Goal: Information Seeking & Learning: Find contact information

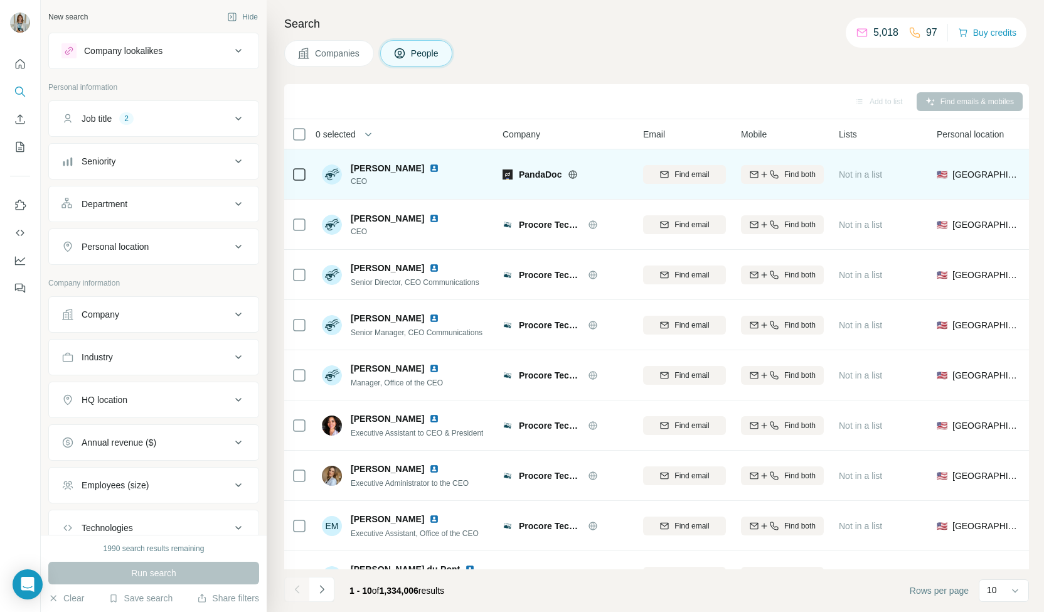
click at [305, 177] on icon at bounding box center [299, 174] width 15 height 15
click at [360, 169] on span "[PERSON_NAME]" at bounding box center [387, 168] width 73 height 13
click at [415, 178] on span "CEO" at bounding box center [403, 181] width 104 height 11
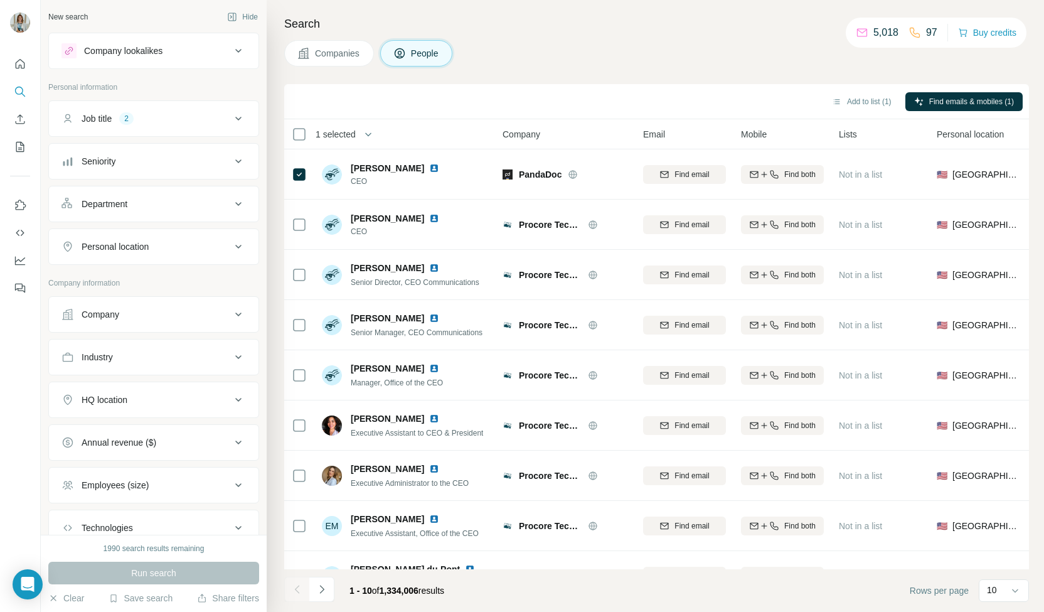
scroll to position [88, 0]
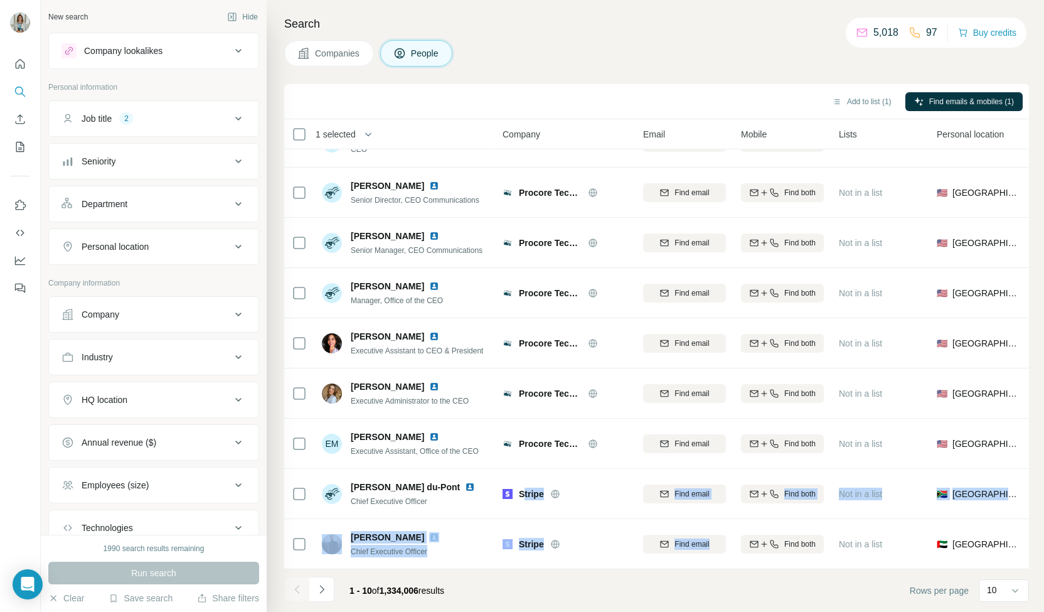
drag, startPoint x: 528, startPoint y: 559, endPoint x: 652, endPoint y: 565, distance: 123.8
click at [652, 565] on div "1 selected People Company Email Mobile Lists Personal location Seniority Depart…" at bounding box center [656, 344] width 745 height 450
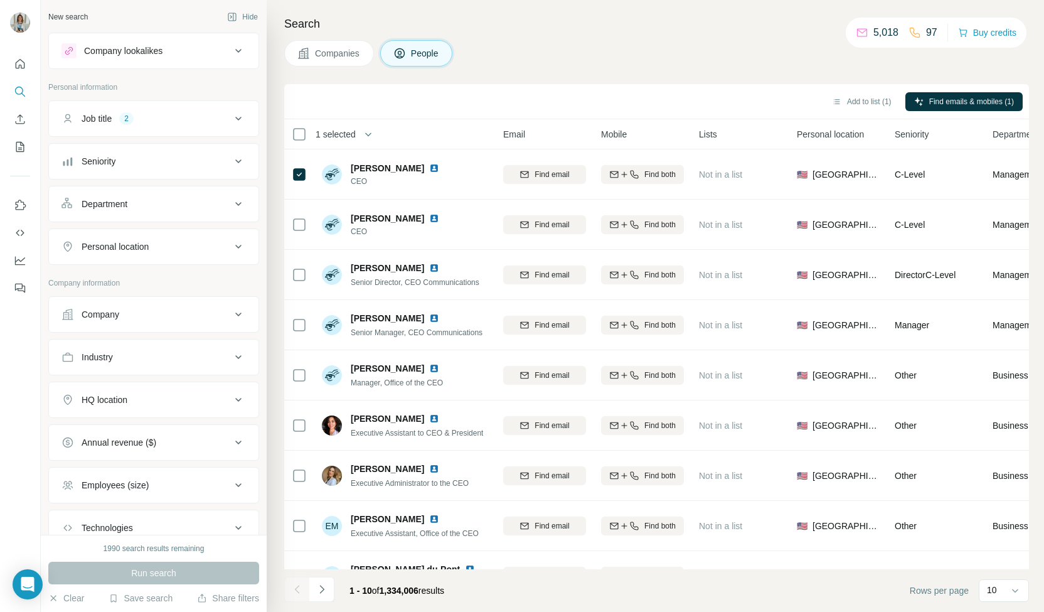
scroll to position [0, 0]
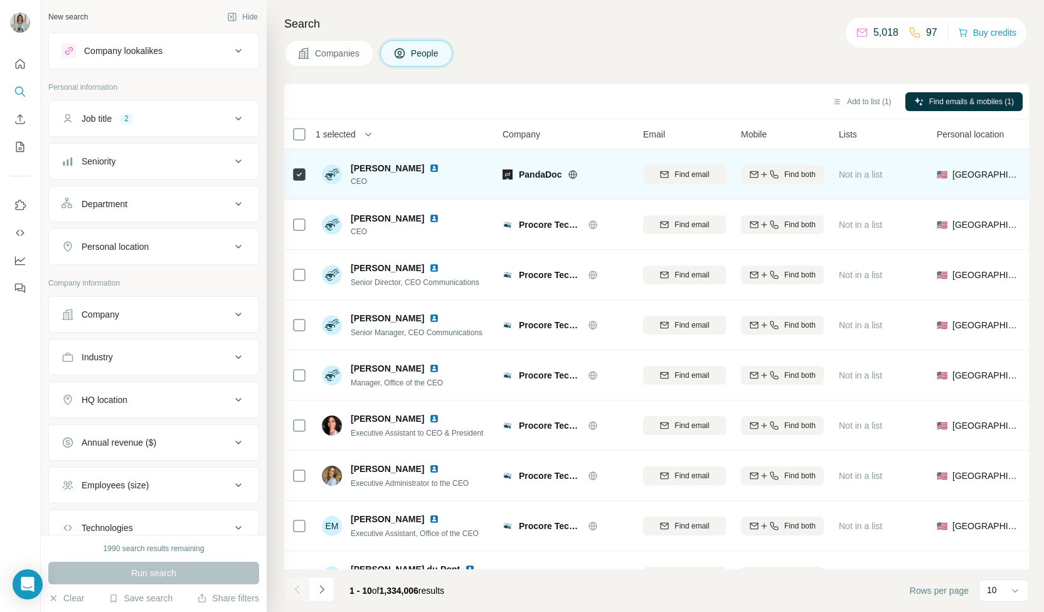
click at [429, 170] on img at bounding box center [434, 168] width 10 height 10
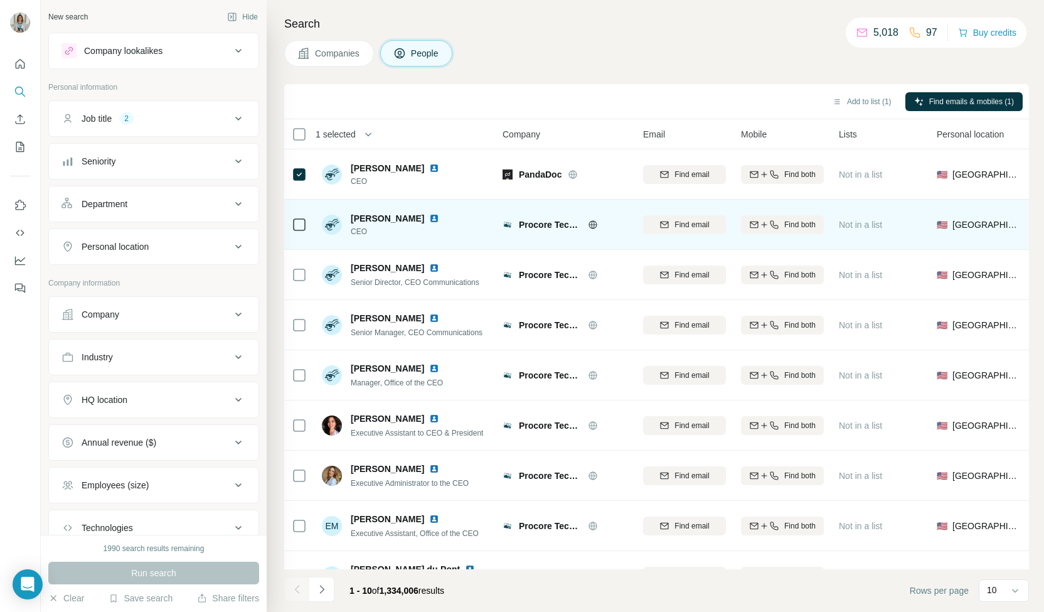
click at [439, 219] on img at bounding box center [434, 218] width 10 height 10
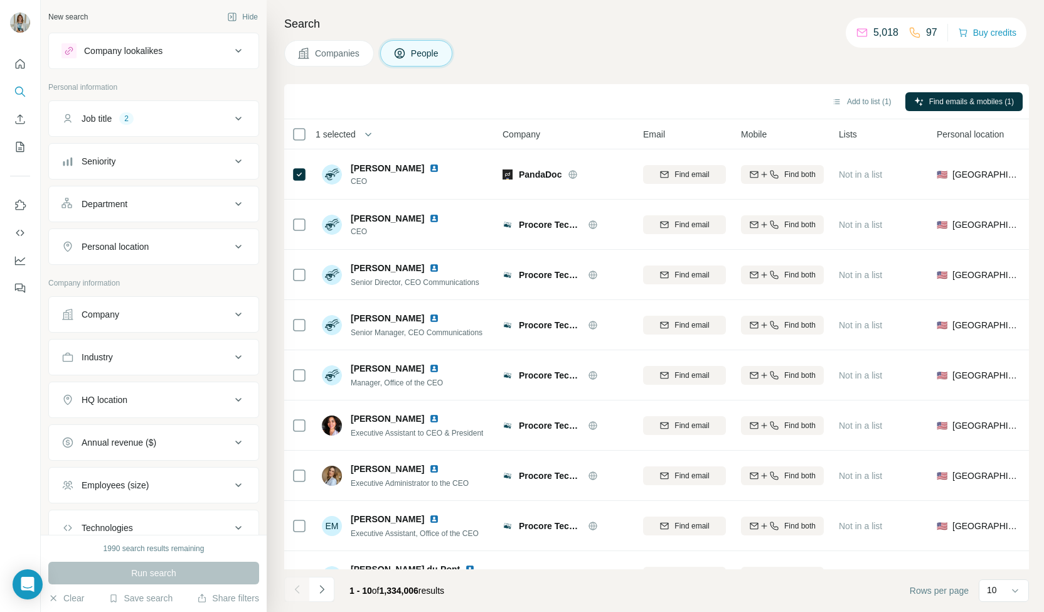
click at [171, 121] on div "Job title 2" at bounding box center [145, 118] width 169 height 13
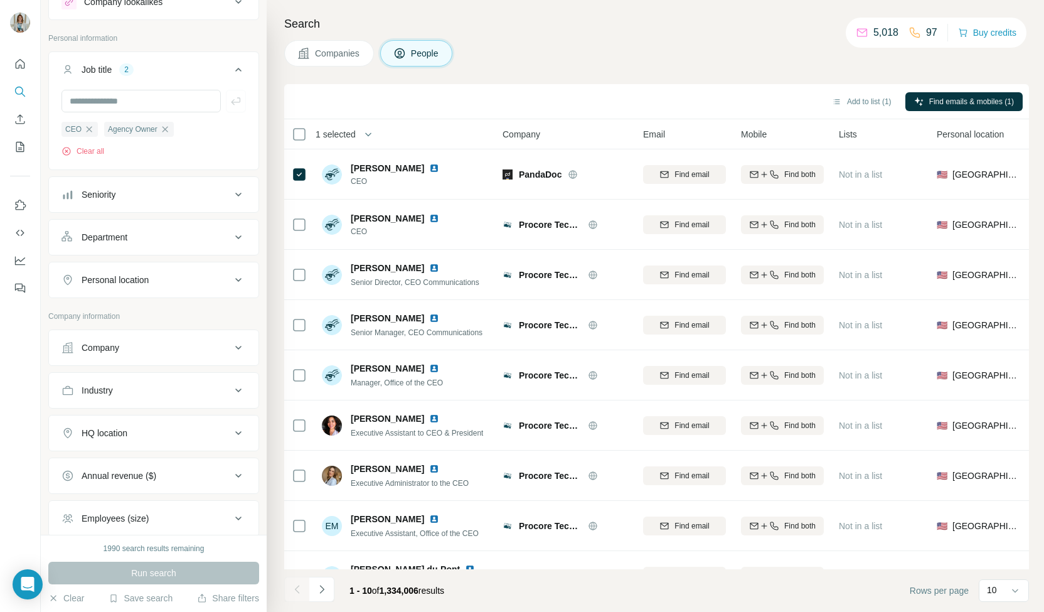
scroll to position [125, 0]
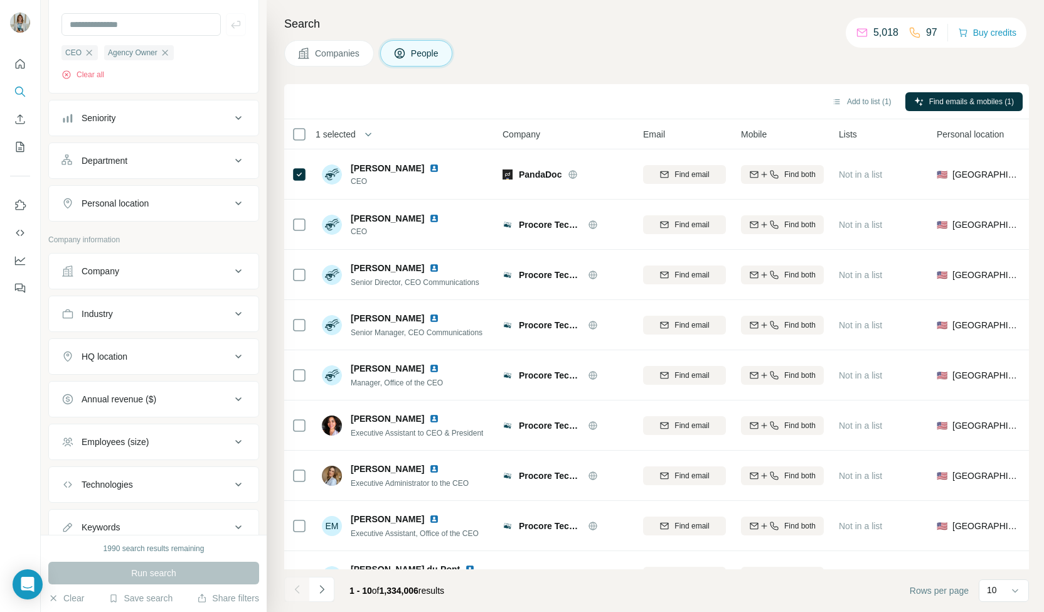
click at [163, 314] on div "Industry" at bounding box center [145, 313] width 169 height 13
click at [158, 339] on input at bounding box center [147, 345] width 155 height 14
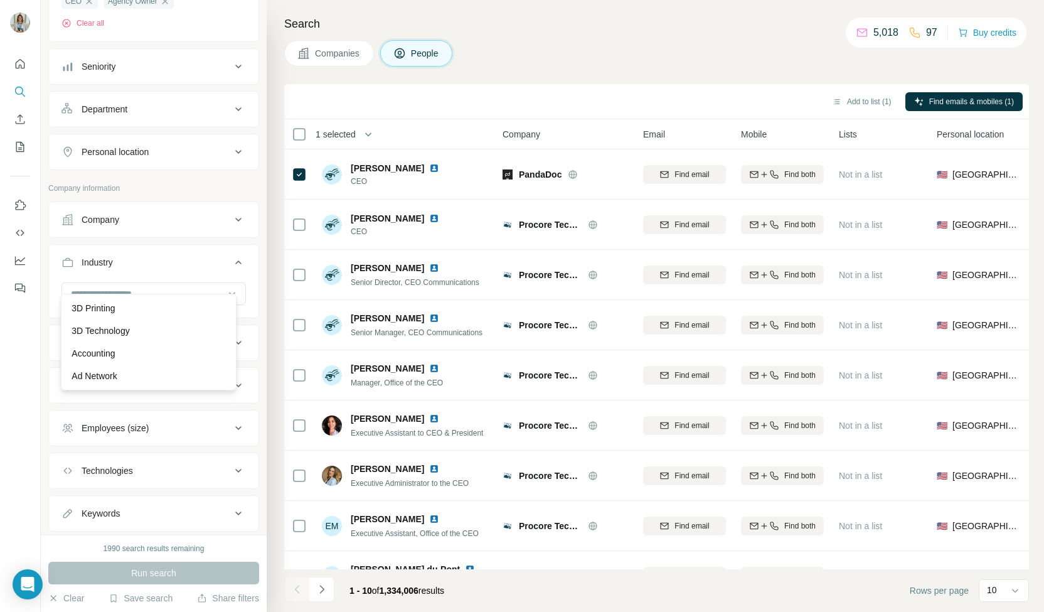
scroll to position [188, 0]
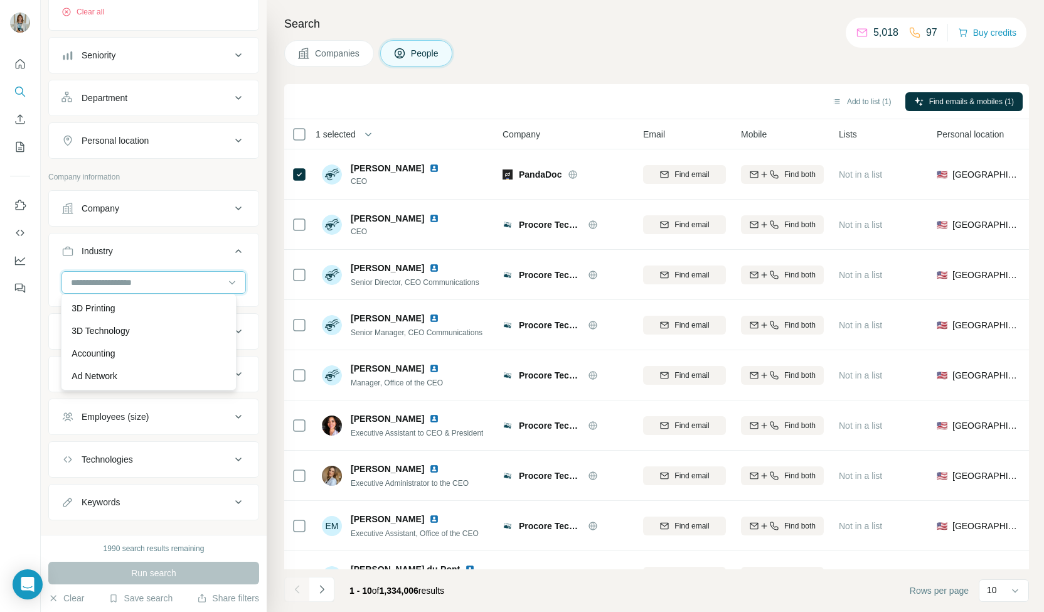
drag, startPoint x: 173, startPoint y: 274, endPoint x: 156, endPoint y: 277, distance: 17.4
click at [175, 272] on div at bounding box center [147, 282] width 155 height 21
drag, startPoint x: 167, startPoint y: 284, endPoint x: 147, endPoint y: 279, distance: 20.9
click at [185, 287] on div at bounding box center [147, 282] width 155 height 21
click at [153, 282] on input at bounding box center [147, 282] width 155 height 14
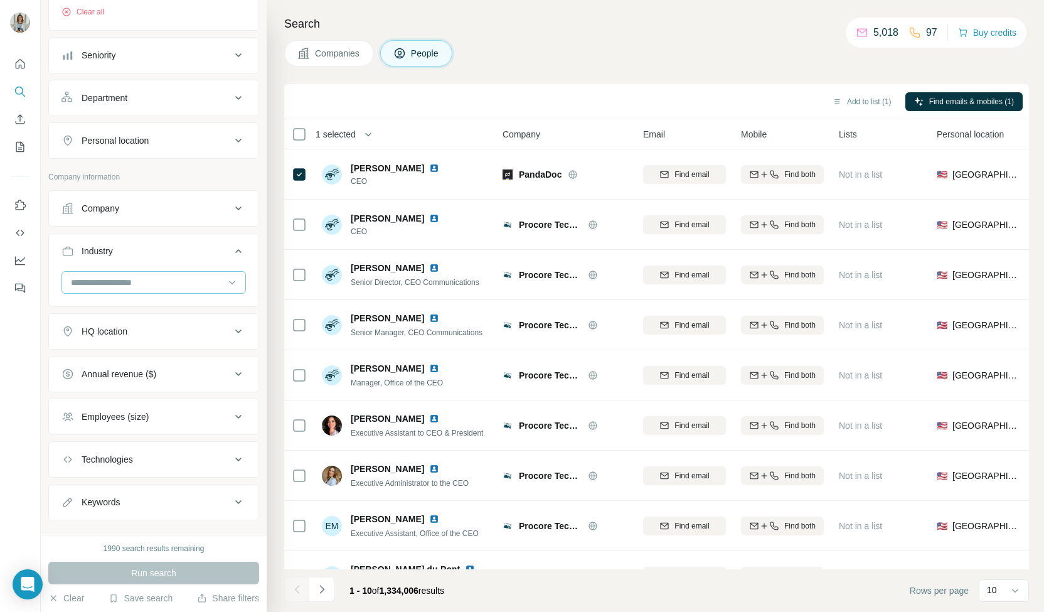
click at [127, 283] on input at bounding box center [147, 282] width 155 height 14
type input "***"
click at [154, 370] on div "Insurance" at bounding box center [149, 376] width 154 height 13
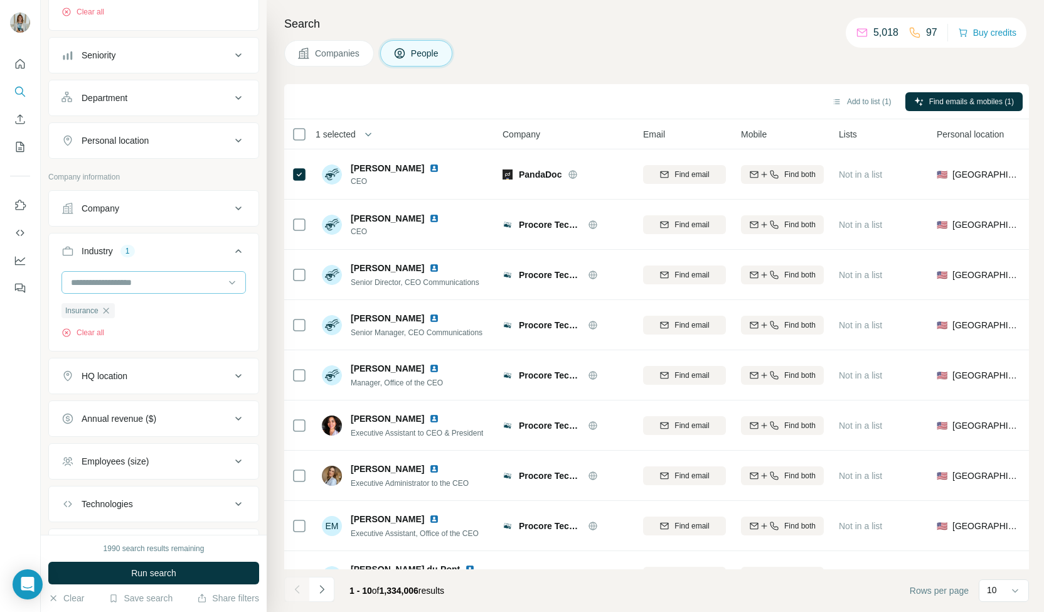
click at [135, 277] on input at bounding box center [147, 282] width 155 height 14
type input "***"
click at [152, 332] on p "Commercial Insurance" at bounding box center [116, 330] width 88 height 13
click at [124, 290] on div at bounding box center [153, 283] width 184 height 25
click at [125, 277] on input at bounding box center [147, 282] width 155 height 14
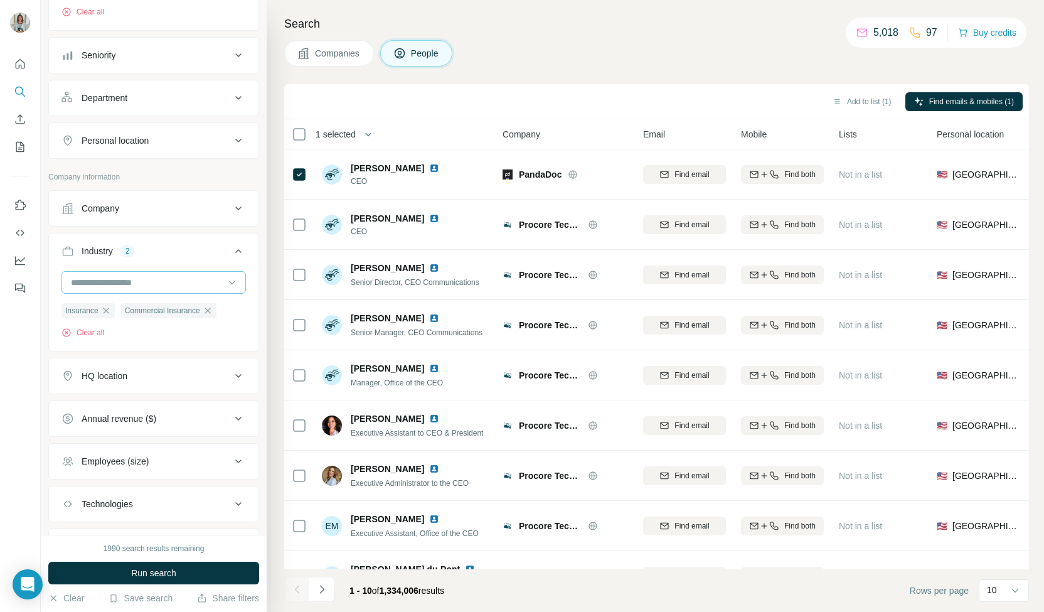
click at [126, 283] on input at bounding box center [147, 282] width 155 height 14
type input "****"
click at [149, 357] on div "Health Insurance" at bounding box center [149, 353] width 154 height 13
click at [143, 284] on input at bounding box center [147, 282] width 155 height 14
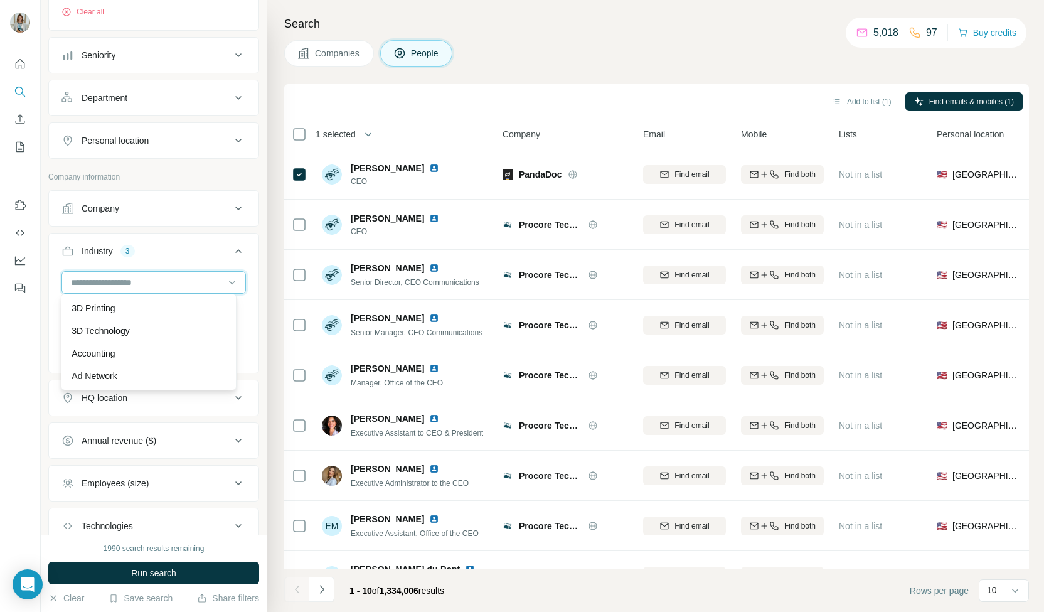
click at [143, 284] on input at bounding box center [147, 282] width 155 height 14
type input "***"
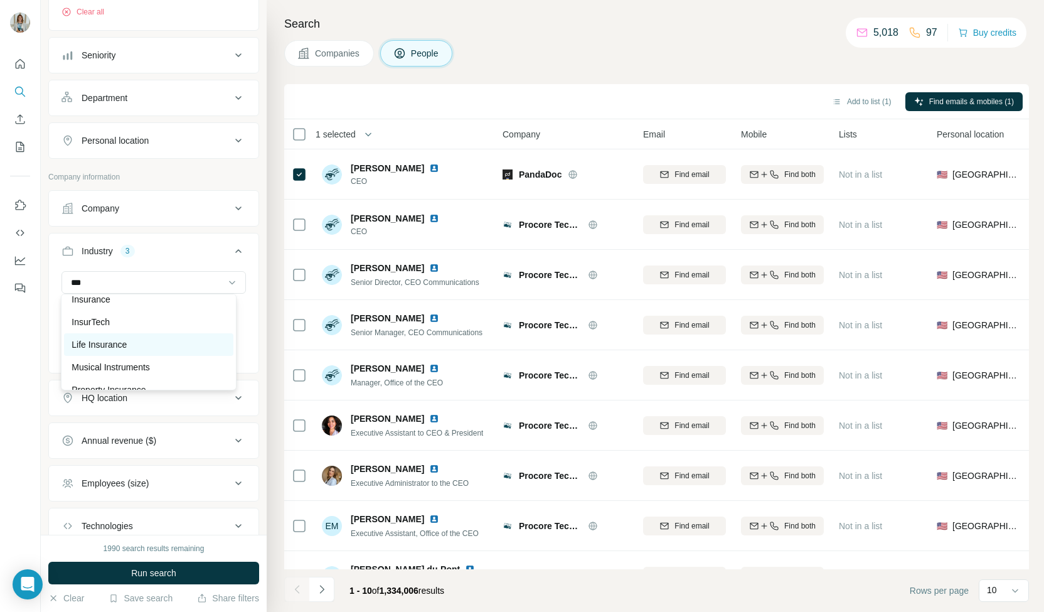
click at [161, 345] on div "Life Insurance" at bounding box center [149, 344] width 154 height 13
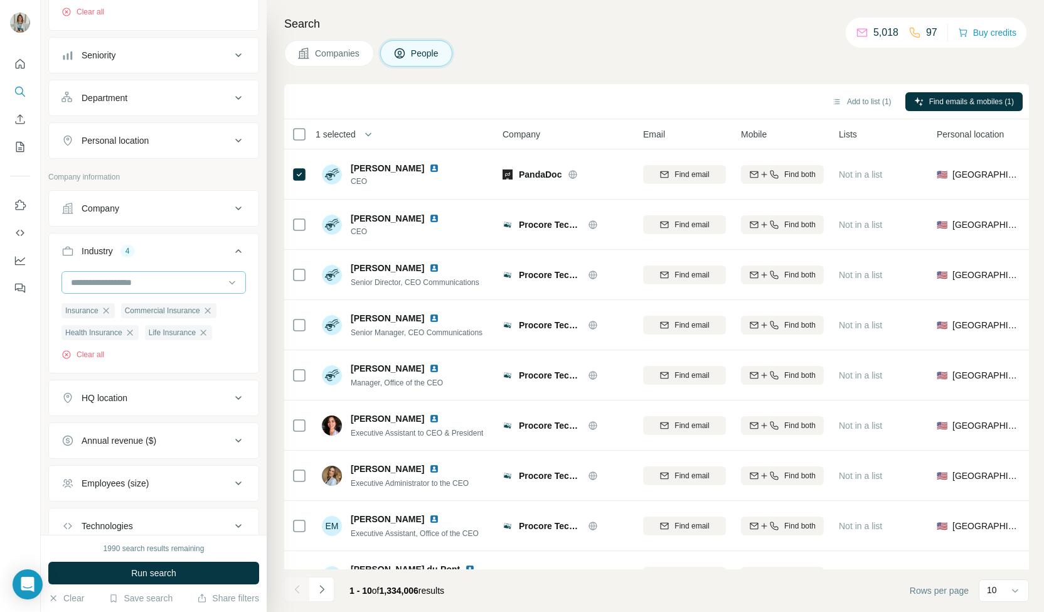
click at [147, 275] on input at bounding box center [147, 282] width 155 height 14
click at [146, 279] on input at bounding box center [147, 282] width 155 height 14
click at [143, 279] on input at bounding box center [147, 282] width 155 height 14
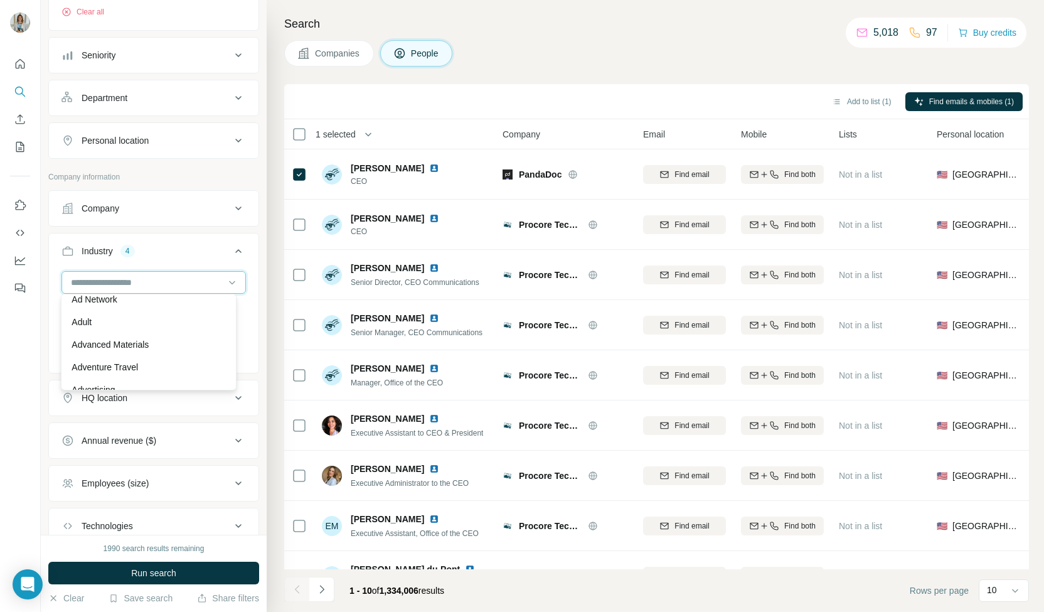
click at [127, 285] on input at bounding box center [147, 282] width 155 height 14
type input "******"
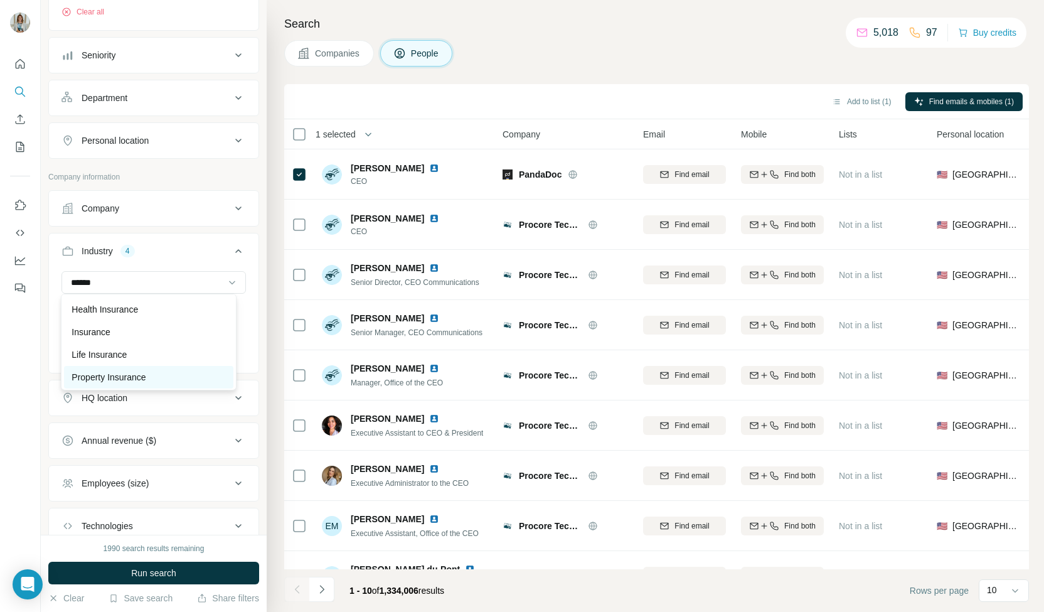
click at [152, 371] on div "Property Insurance" at bounding box center [149, 377] width 154 height 13
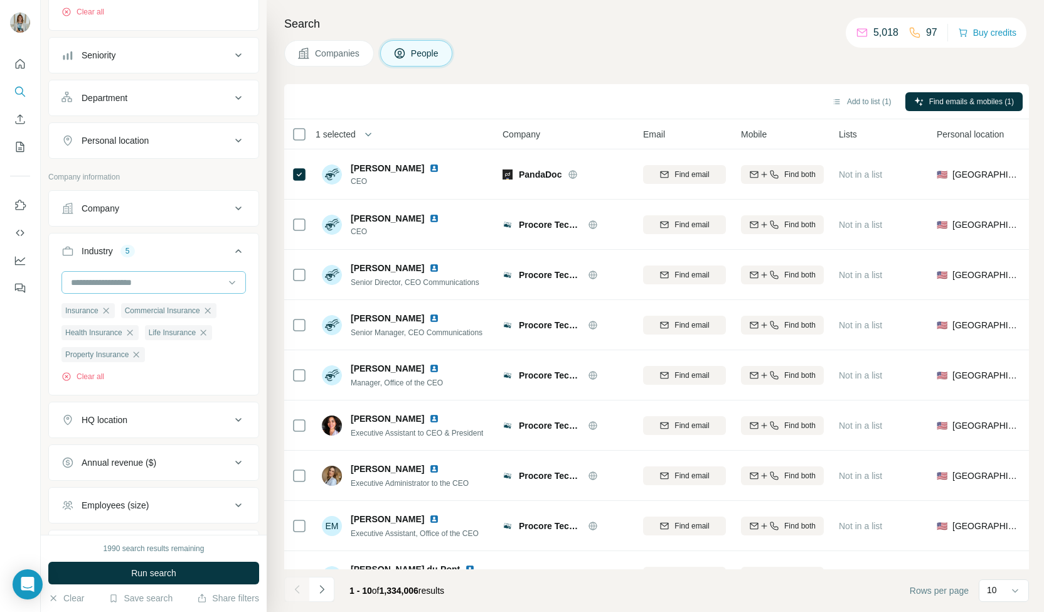
click at [150, 280] on input at bounding box center [147, 282] width 155 height 14
type input "*****"
click at [129, 303] on p "Auto Insurance" at bounding box center [101, 308] width 59 height 13
click at [151, 574] on span "Run search" at bounding box center [153, 573] width 45 height 13
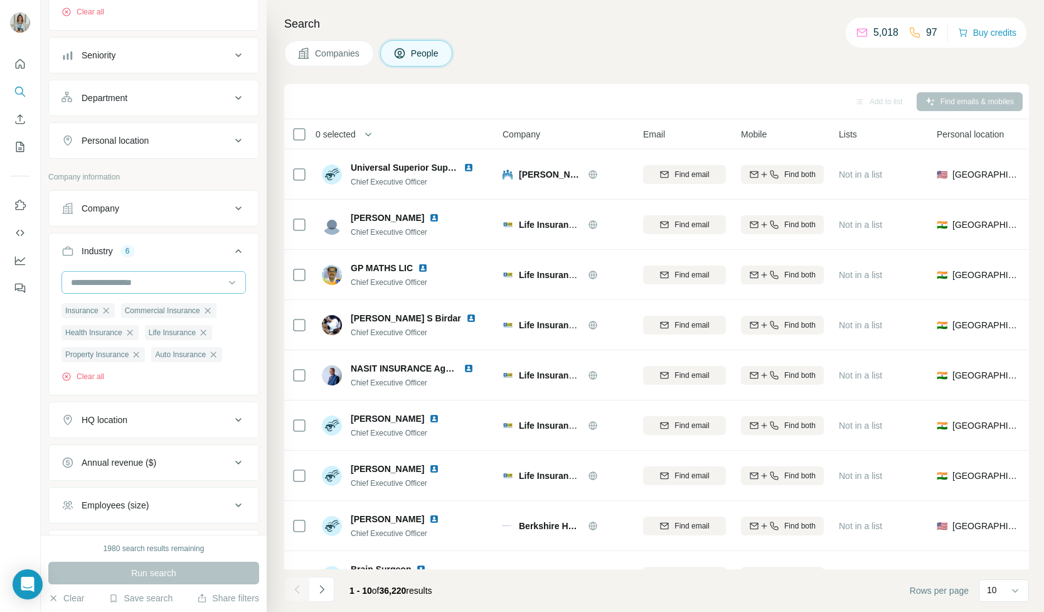
click at [101, 277] on input at bounding box center [147, 282] width 155 height 14
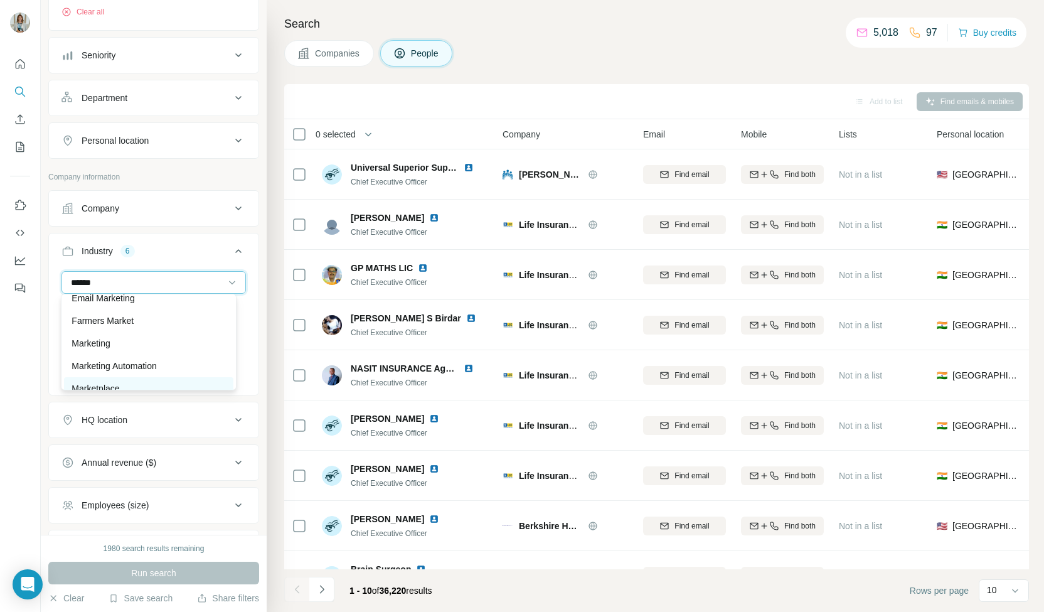
scroll to position [145, 0]
type input "******"
click at [150, 348] on div "Marketing" at bounding box center [149, 344] width 154 height 13
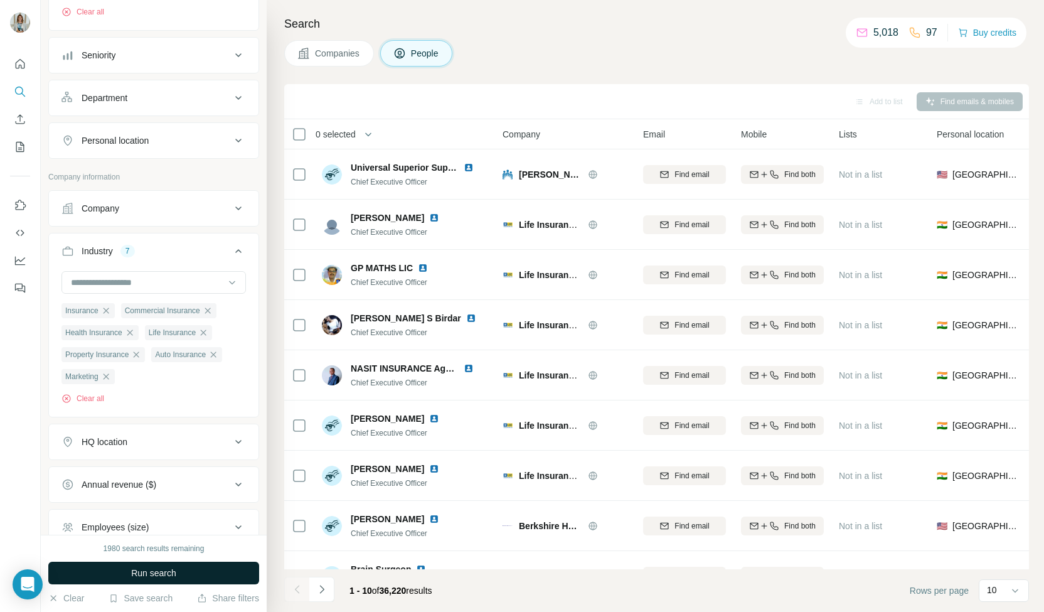
click at [168, 575] on span "Run search" at bounding box center [153, 573] width 45 height 13
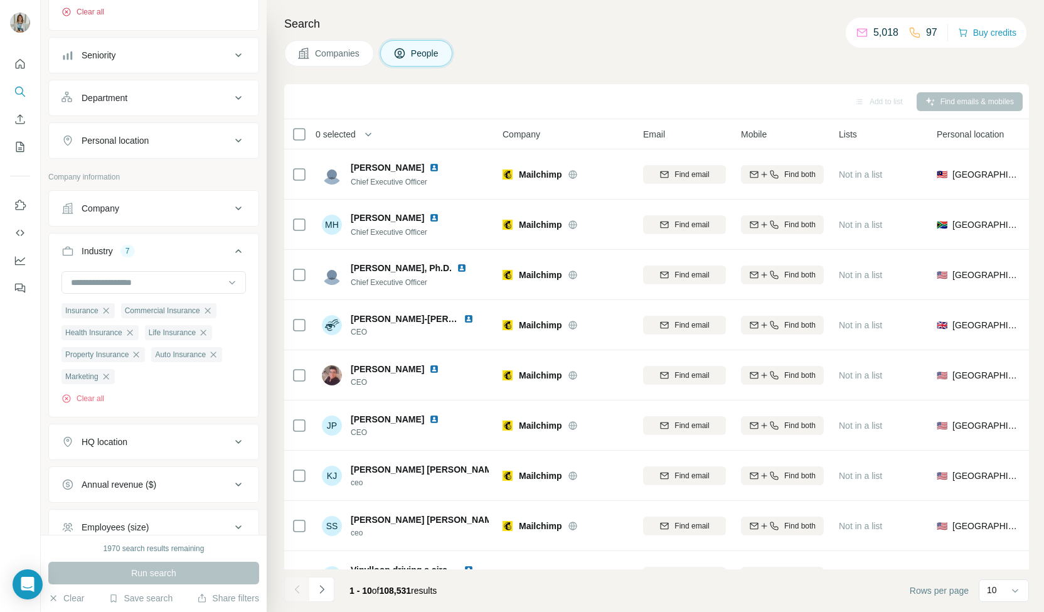
click at [64, 15] on icon "button" at bounding box center [66, 12] width 10 height 10
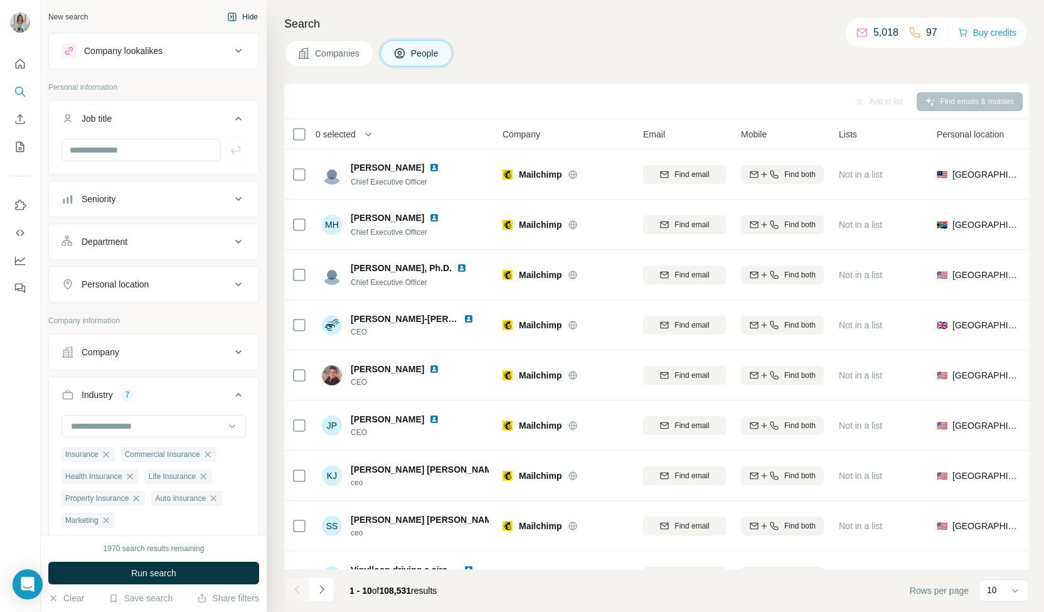
click at [237, 13] on button "Hide" at bounding box center [242, 17] width 48 height 19
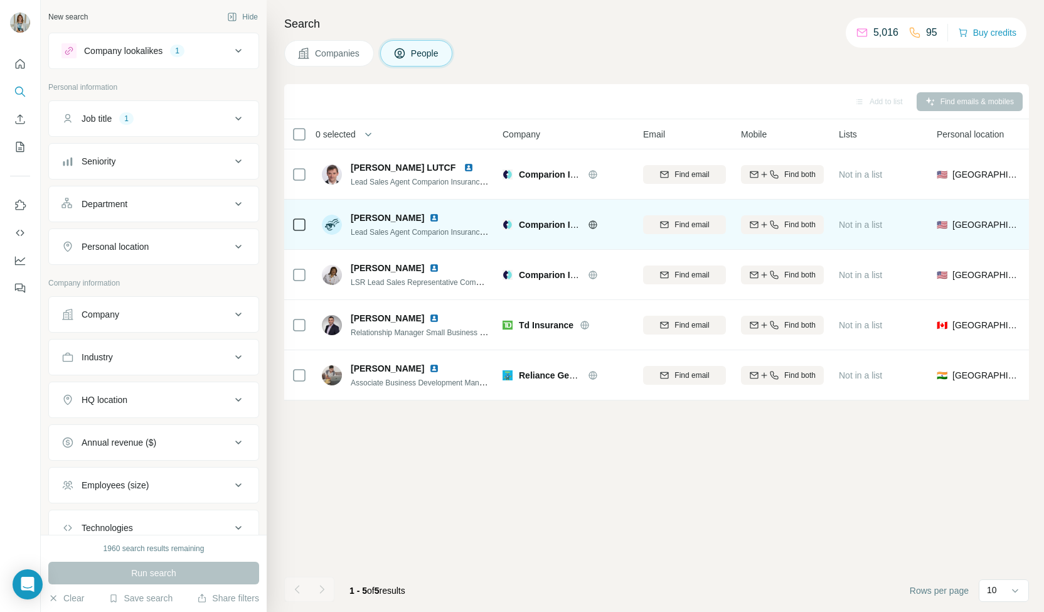
click at [429, 216] on img at bounding box center [434, 218] width 10 height 10
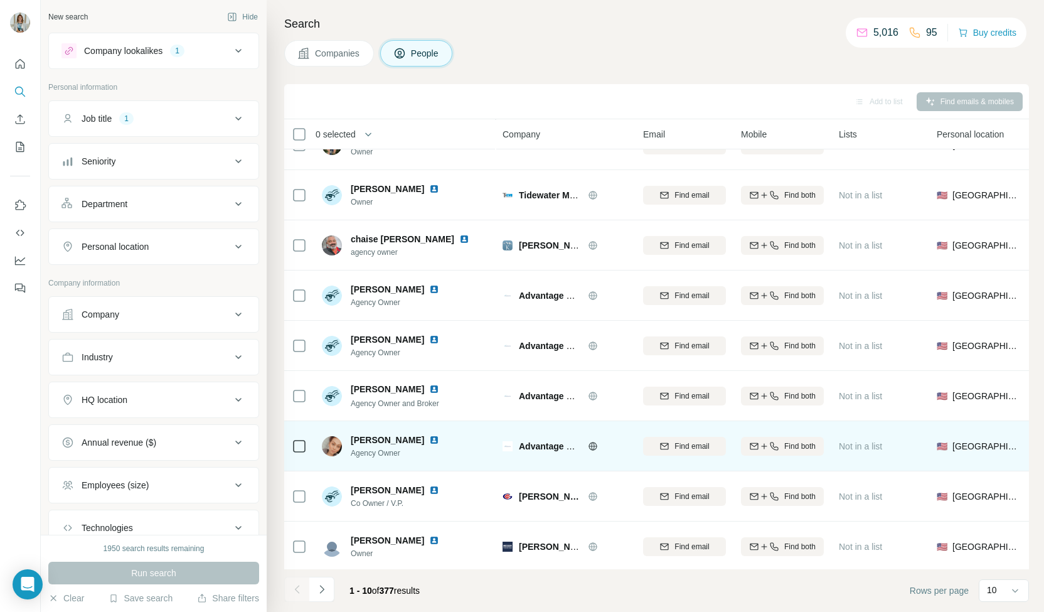
scroll to position [88, 0]
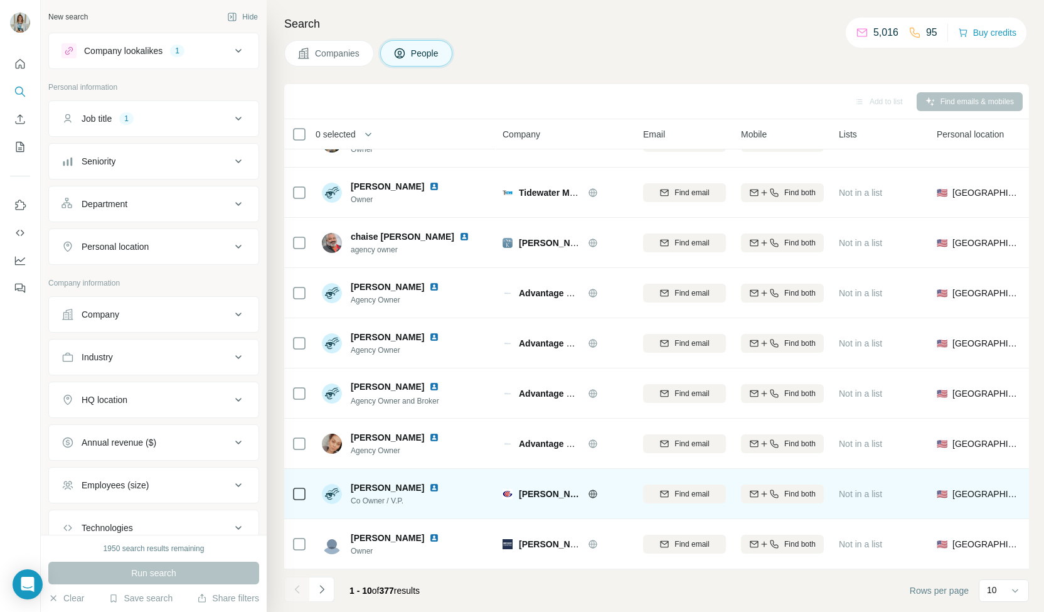
click at [432, 483] on img at bounding box center [434, 488] width 10 height 10
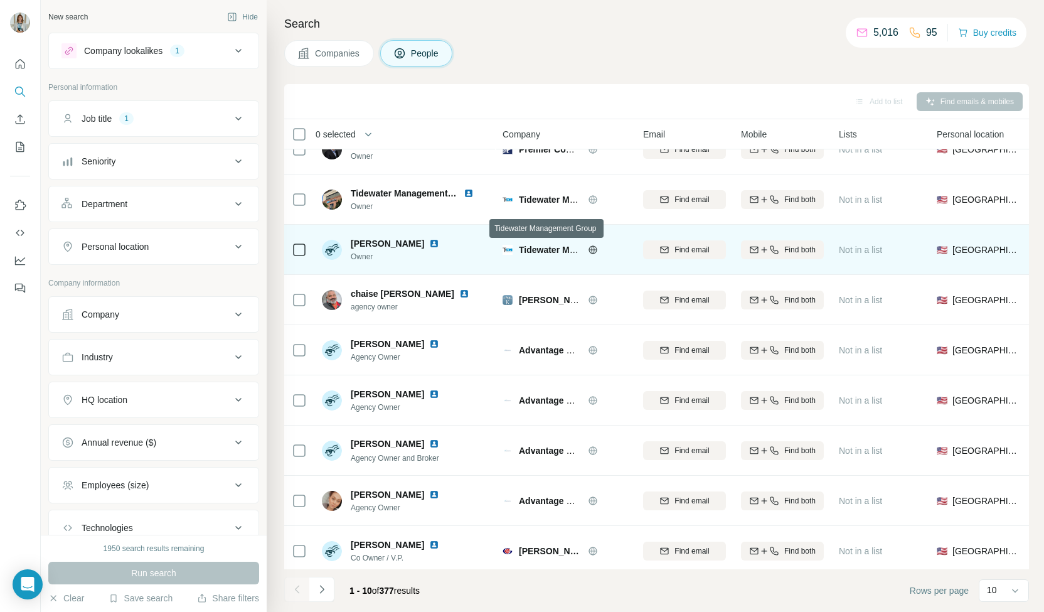
scroll to position [0, 0]
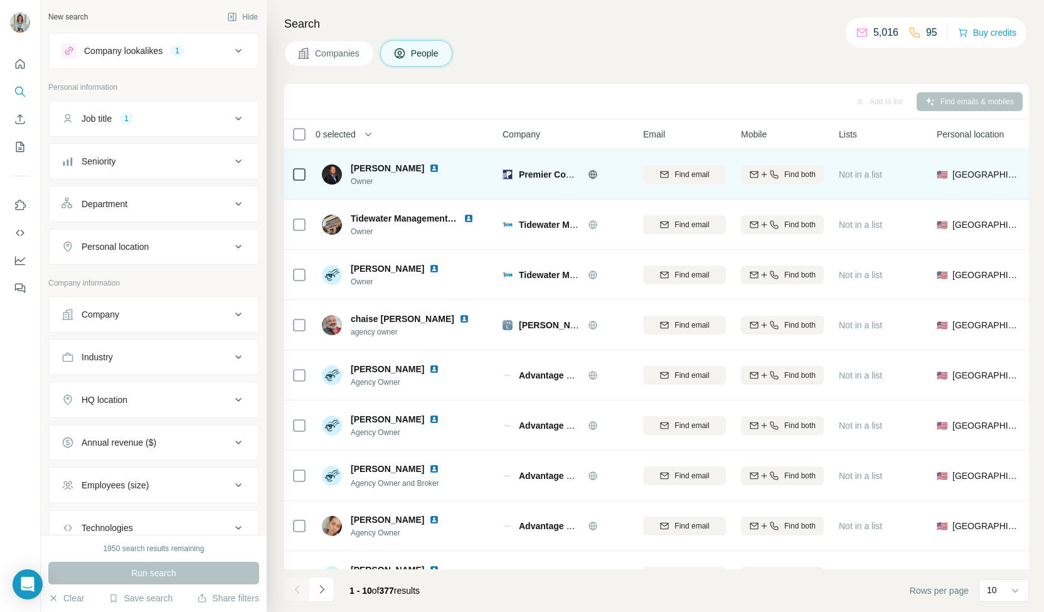
click at [429, 164] on img at bounding box center [434, 168] width 10 height 10
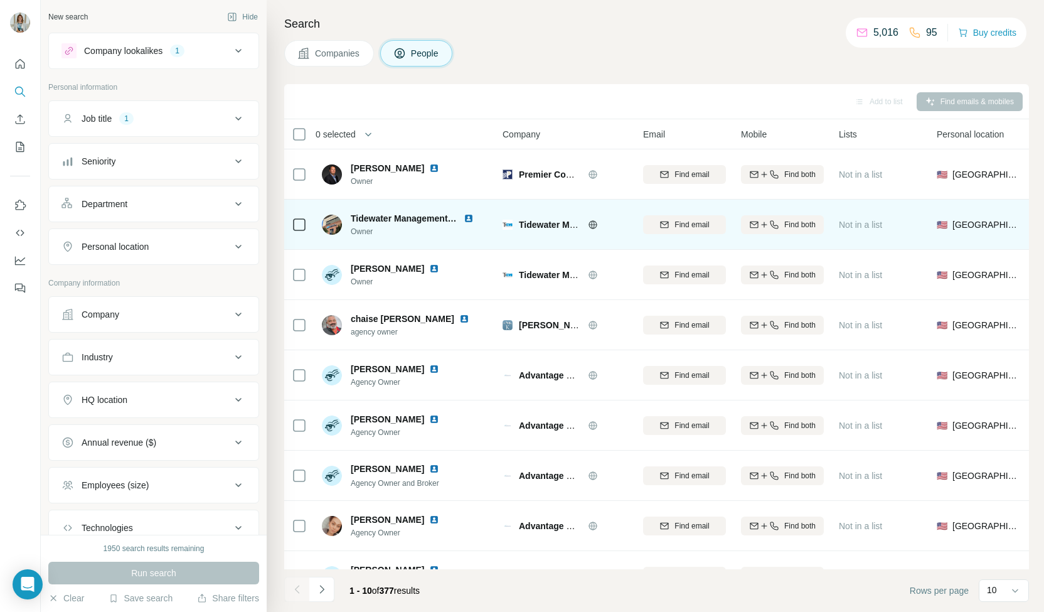
click at [469, 220] on img at bounding box center [469, 218] width 10 height 10
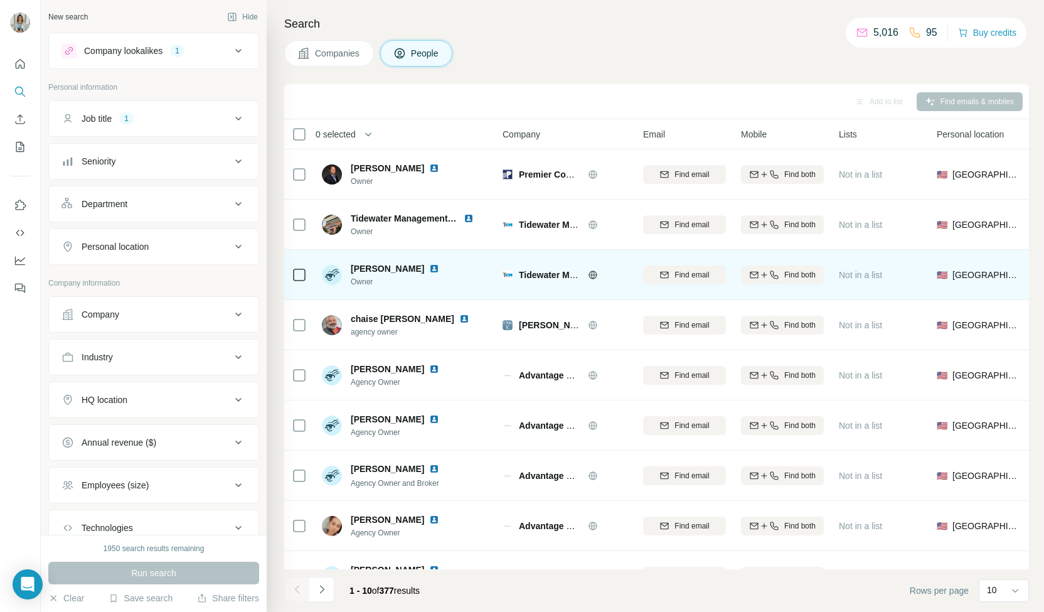
click at [429, 269] on img at bounding box center [434, 269] width 10 height 10
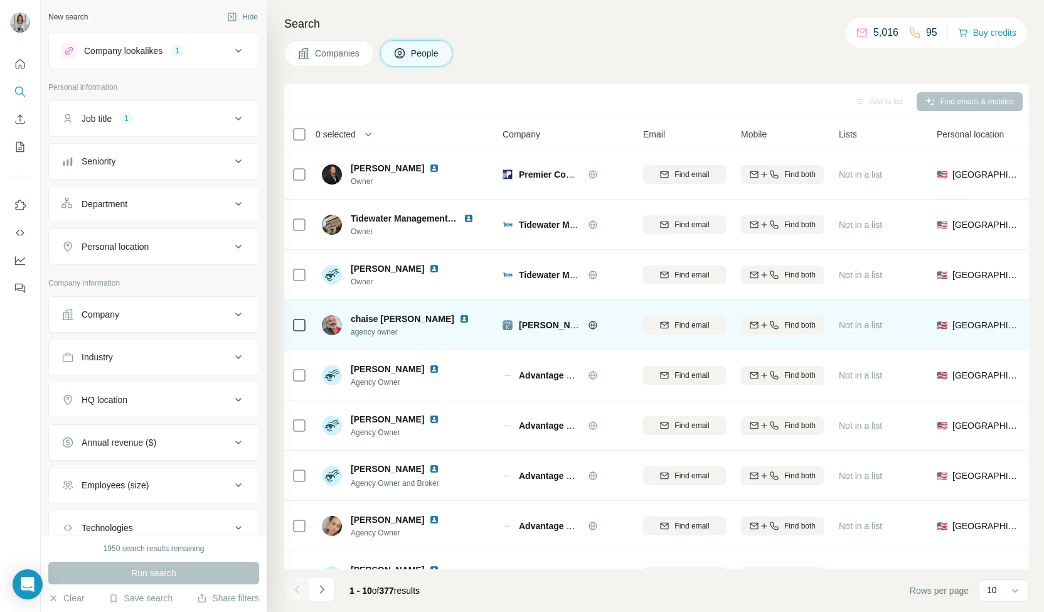
click at [459, 319] on img at bounding box center [464, 319] width 10 height 10
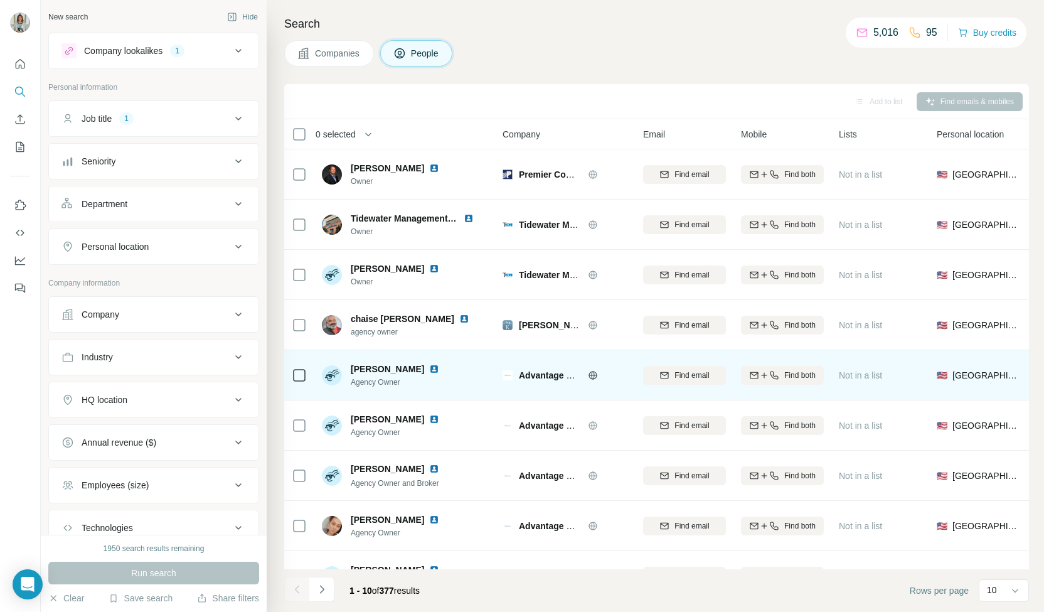
click at [429, 366] on img at bounding box center [434, 369] width 10 height 10
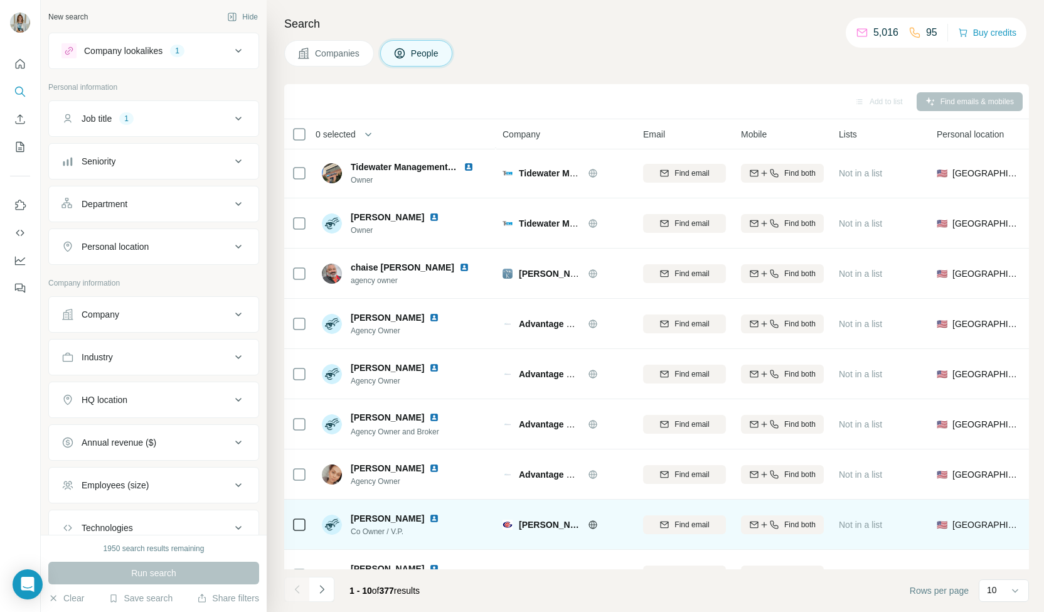
scroll to position [88, 0]
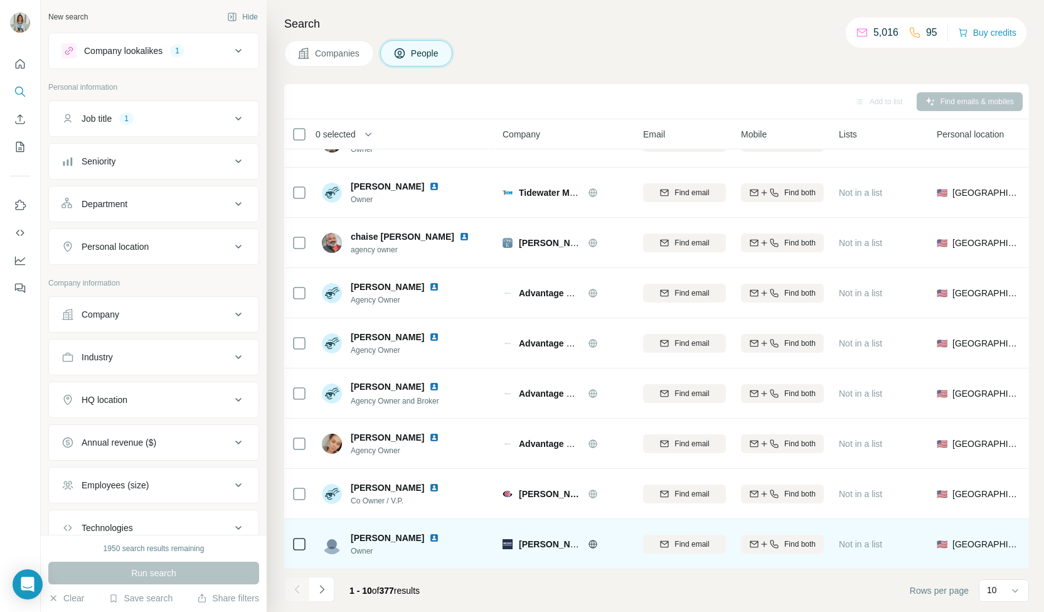
click at [420, 531] on div "Dave Henning" at bounding box center [403, 537] width 104 height 13
click at [429, 533] on img at bounding box center [434, 538] width 10 height 10
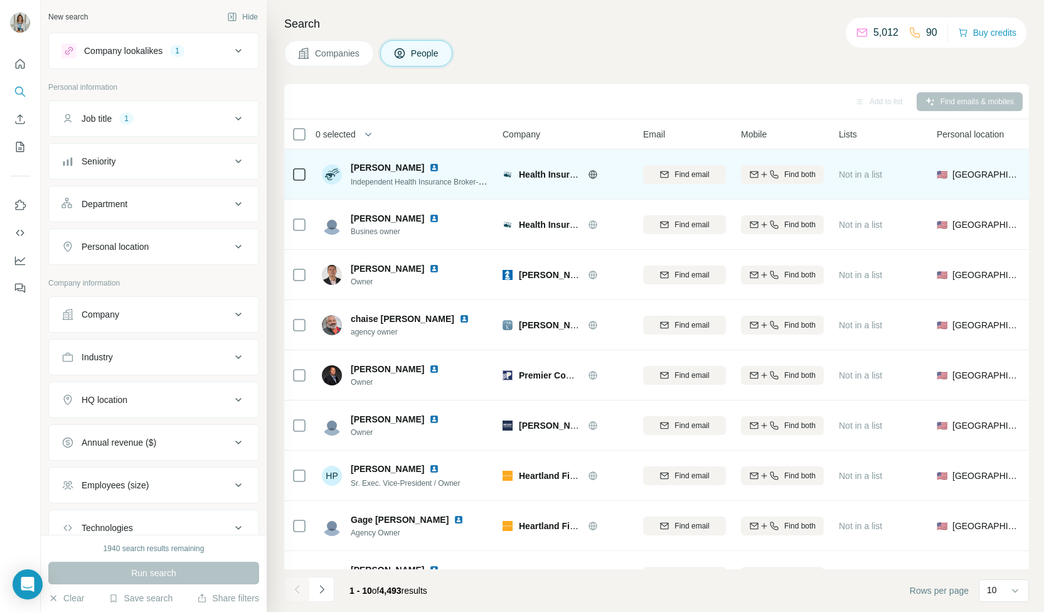
click at [439, 169] on img at bounding box center [434, 168] width 10 height 10
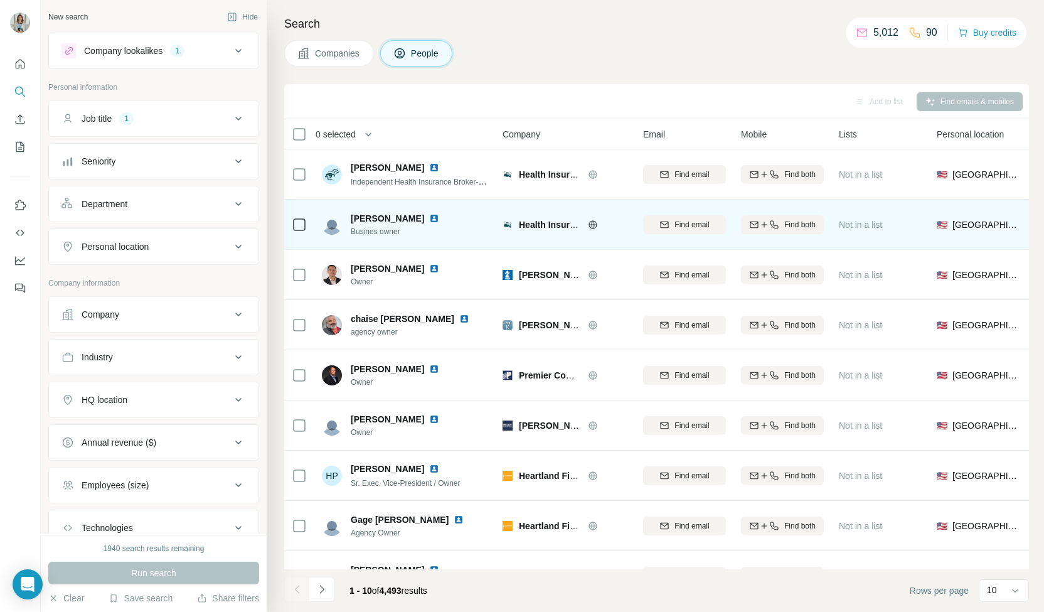
click at [429, 215] on img at bounding box center [434, 218] width 10 height 10
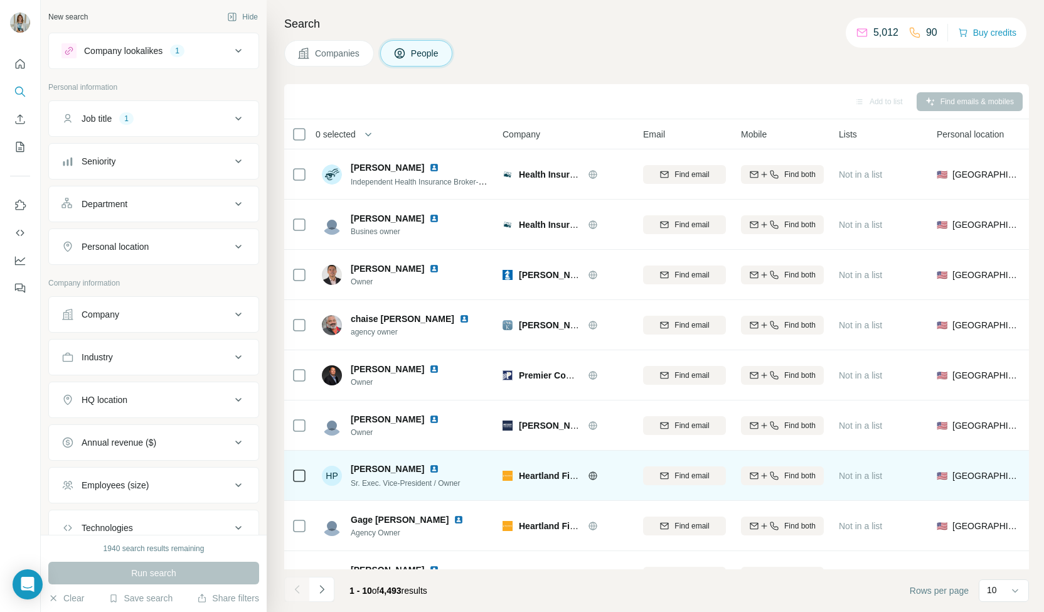
click at [429, 468] on img at bounding box center [434, 469] width 10 height 10
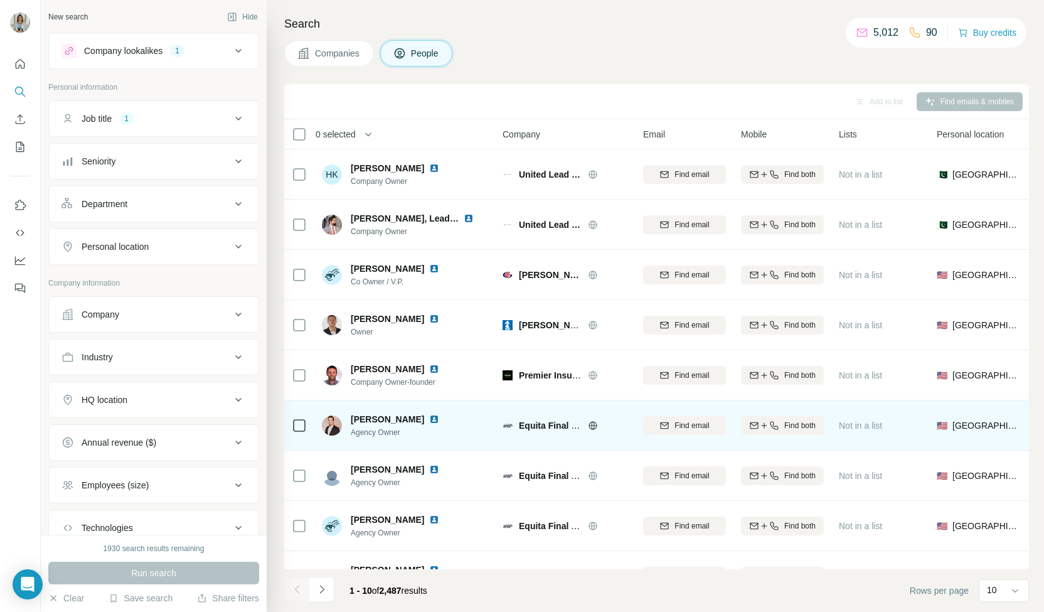
click at [429, 416] on img at bounding box center [434, 419] width 10 height 10
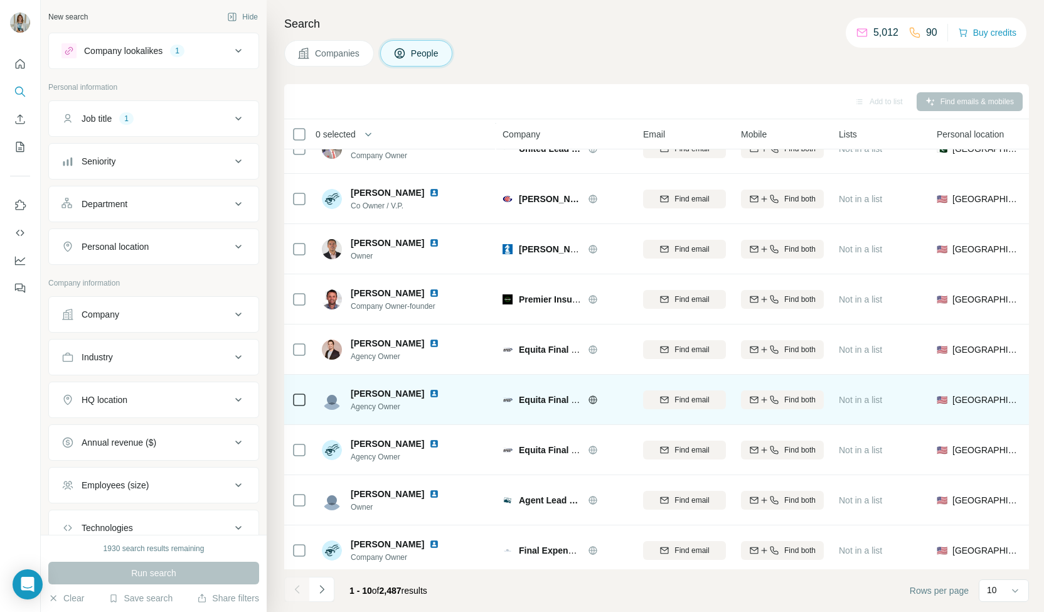
scroll to position [88, 0]
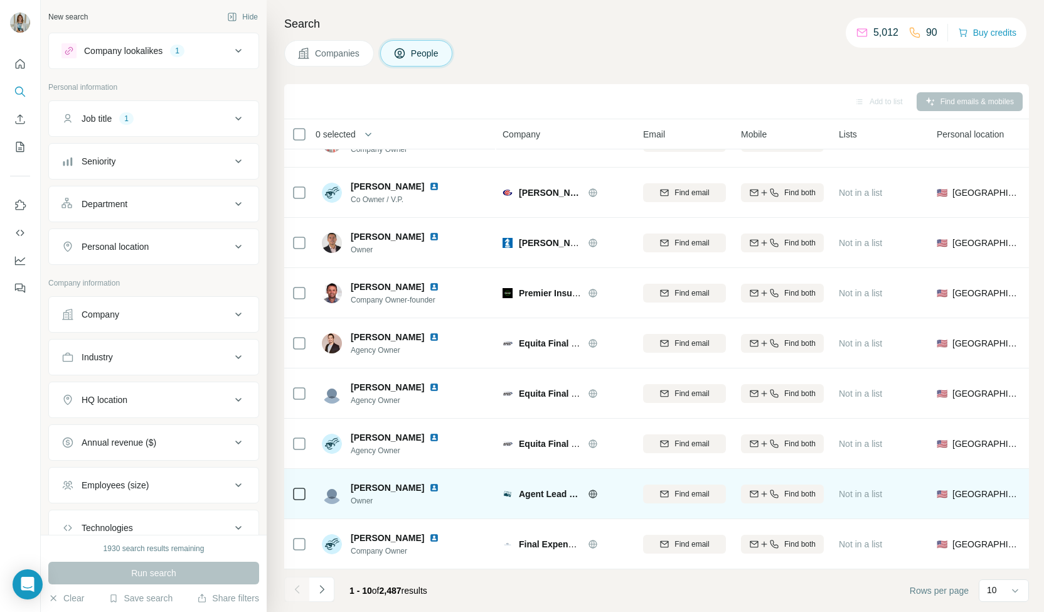
click at [432, 483] on img at bounding box center [434, 488] width 10 height 10
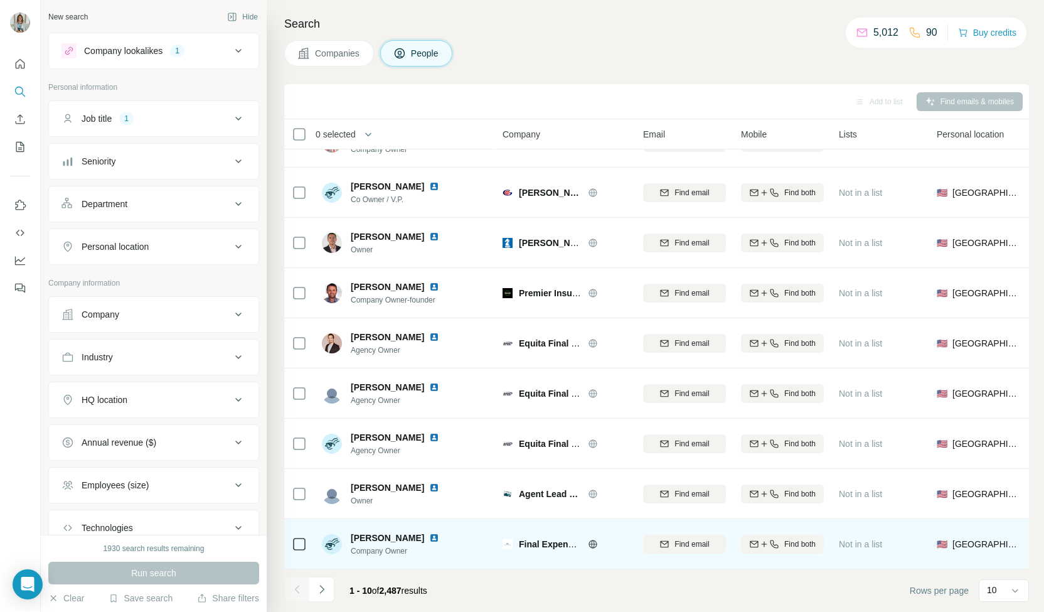
click at [429, 533] on img at bounding box center [434, 538] width 10 height 10
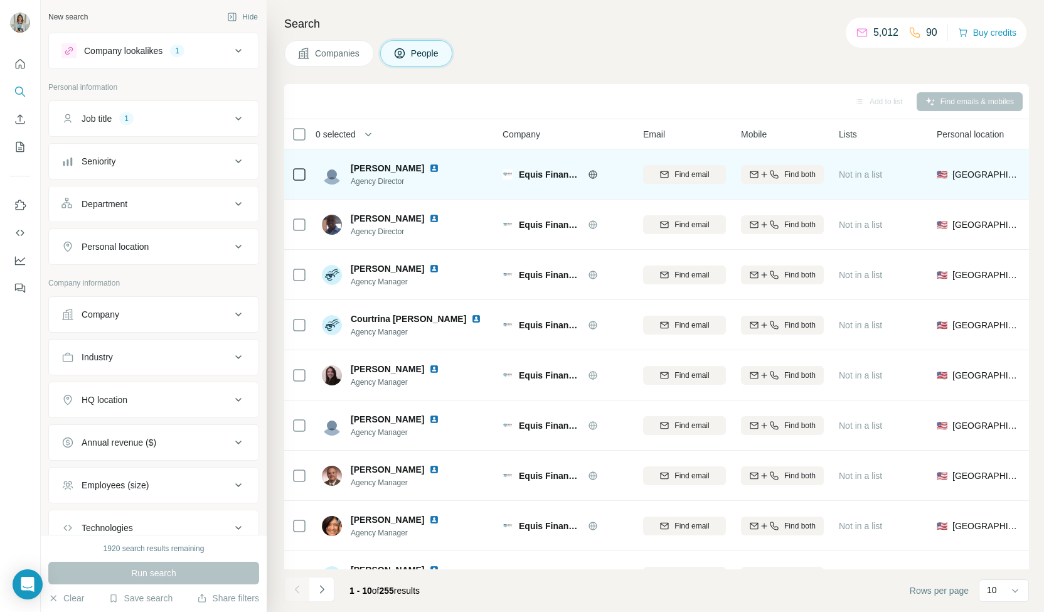
click at [439, 167] on img at bounding box center [434, 168] width 10 height 10
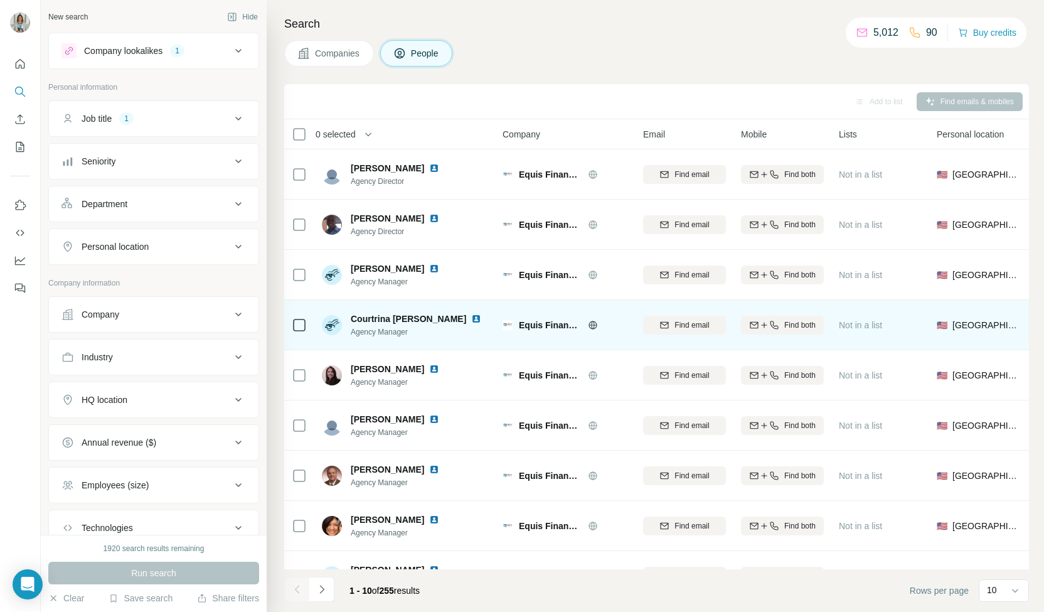
scroll to position [88, 0]
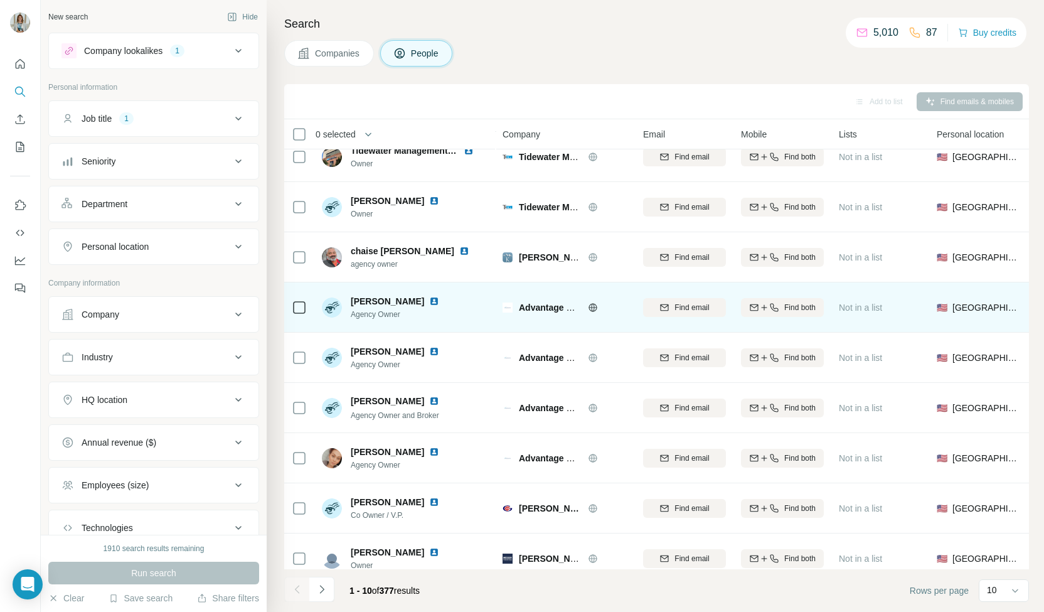
scroll to position [88, 0]
